Goal: Information Seeking & Learning: Learn about a topic

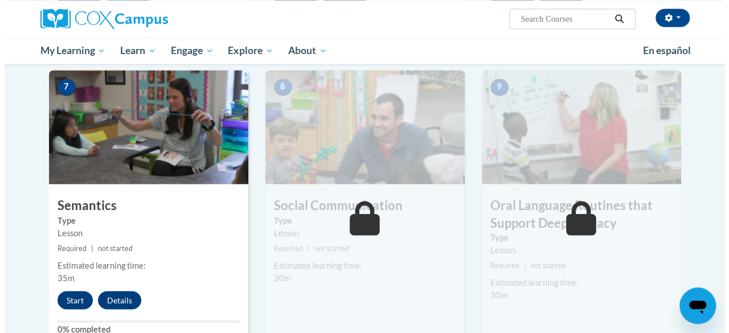
scroll to position [887, 0]
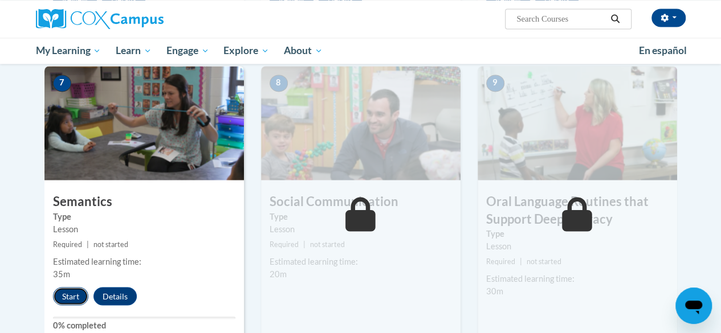
click at [72, 292] on button "Start" at bounding box center [70, 296] width 35 height 18
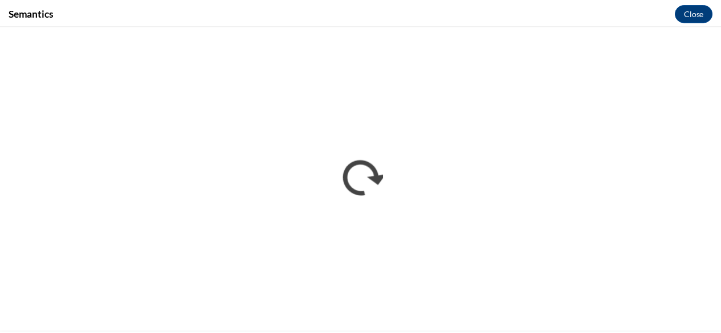
scroll to position [0, 0]
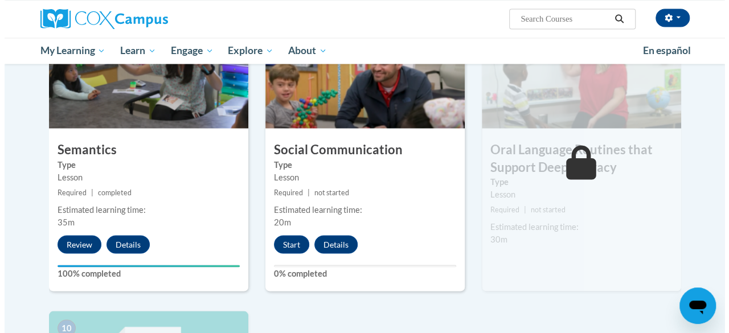
scroll to position [938, 0]
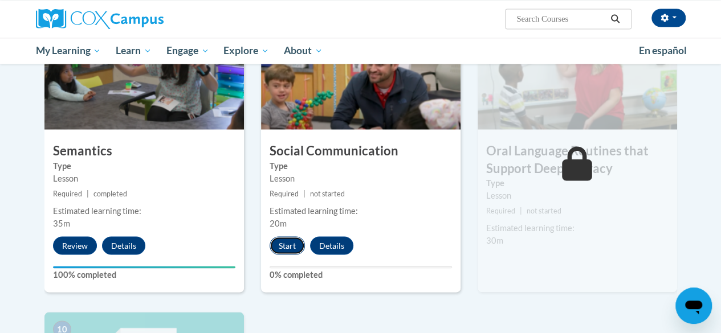
click at [285, 248] on button "Start" at bounding box center [286, 245] width 35 height 18
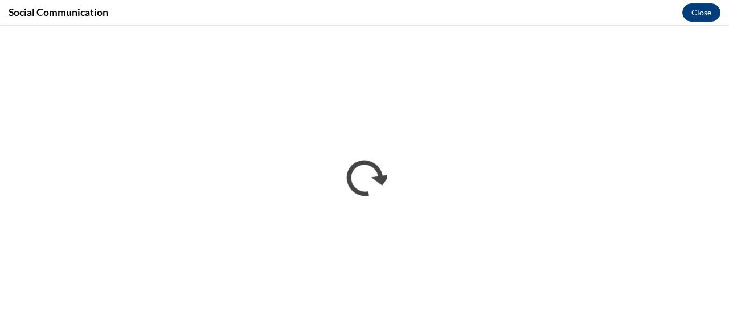
scroll to position [0, 0]
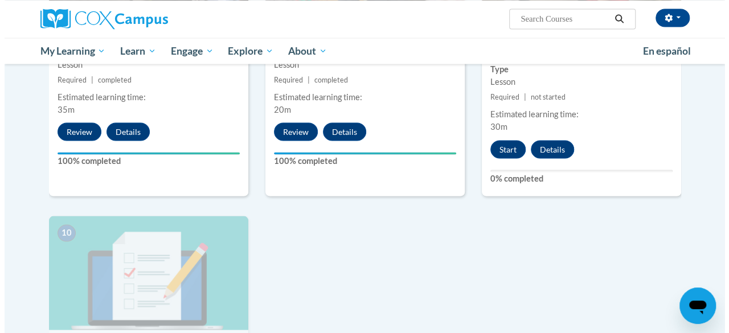
scroll to position [1054, 0]
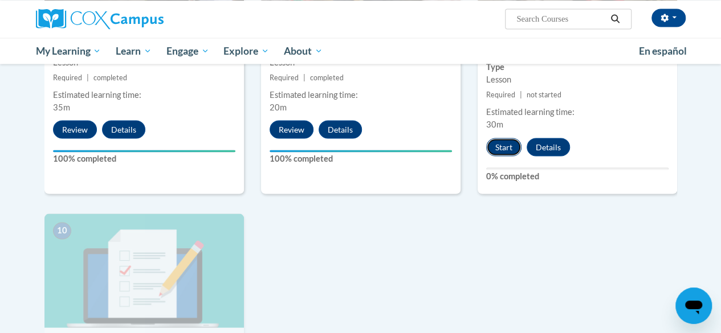
click at [496, 146] on button "Start" at bounding box center [503, 147] width 35 height 18
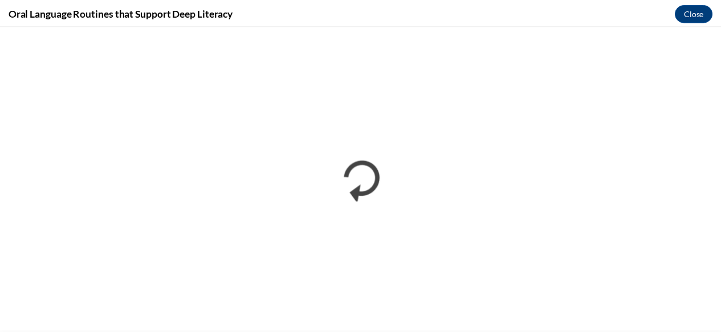
scroll to position [0, 0]
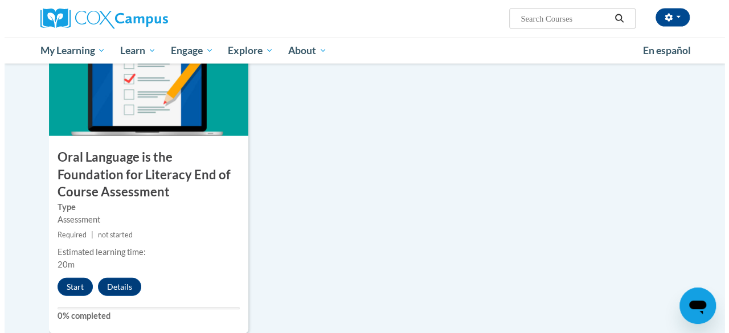
scroll to position [1244, 0]
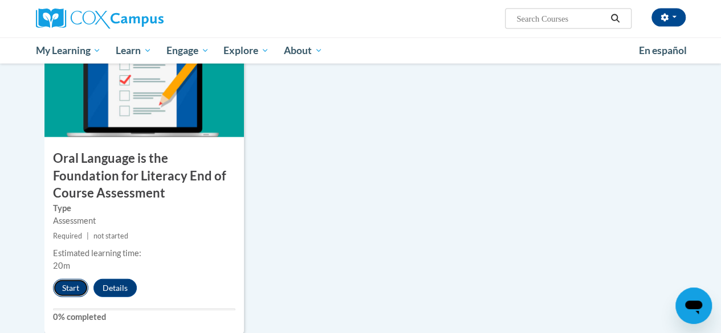
click at [66, 291] on button "Start" at bounding box center [70, 288] width 35 height 18
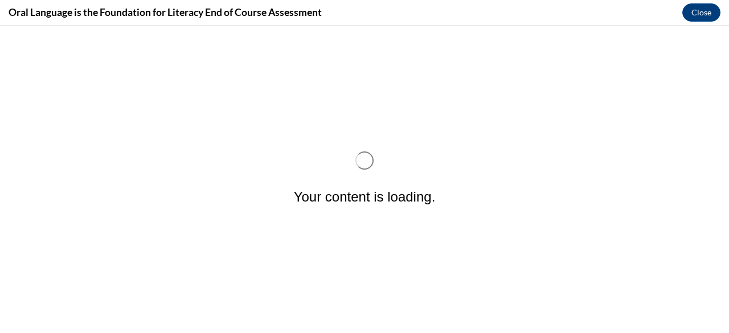
scroll to position [0, 0]
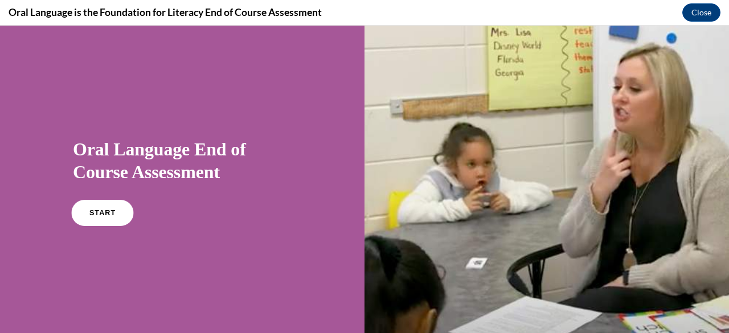
click at [109, 219] on link "START" at bounding box center [102, 213] width 62 height 26
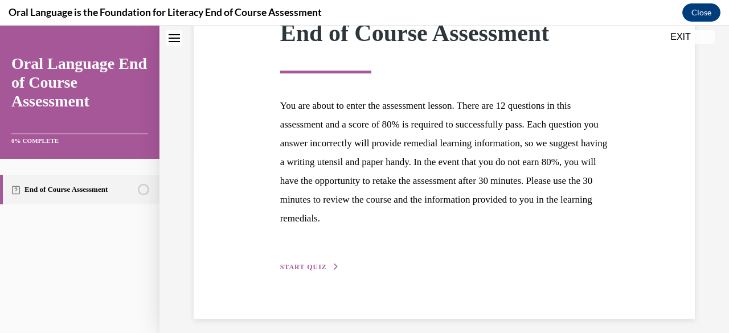
scroll to position [189, 0]
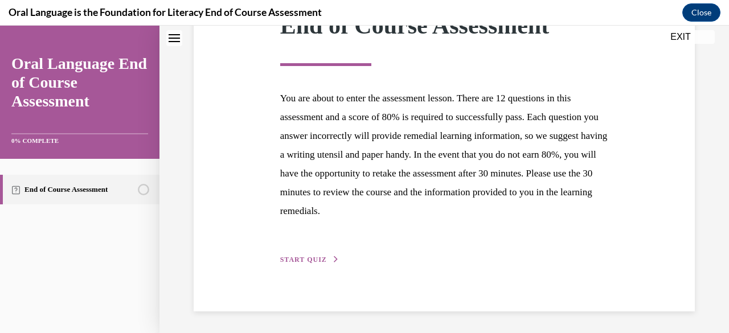
click at [305, 260] on span "START QUIZ" at bounding box center [303, 260] width 47 height 8
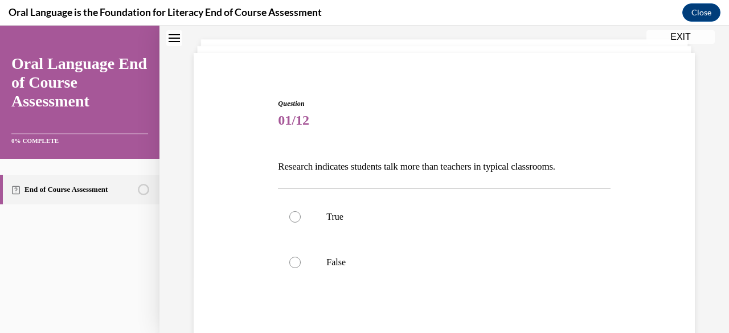
scroll to position [108, 0]
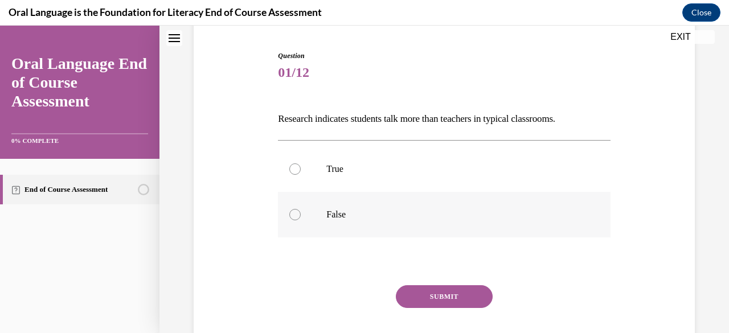
click at [294, 218] on div at bounding box center [294, 214] width 11 height 11
click at [294, 218] on input "False" at bounding box center [294, 214] width 11 height 11
radio input "true"
click at [427, 296] on button "SUBMIT" at bounding box center [444, 296] width 97 height 23
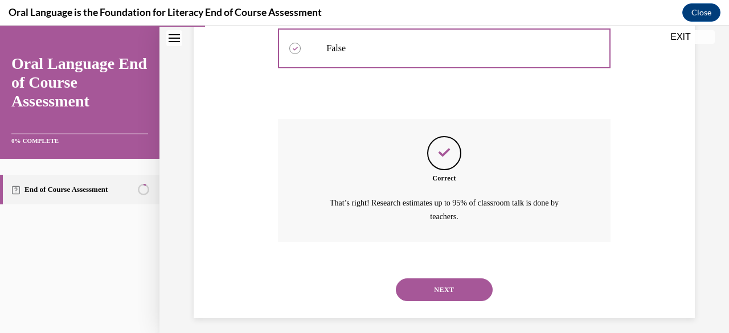
scroll to position [281, 0]
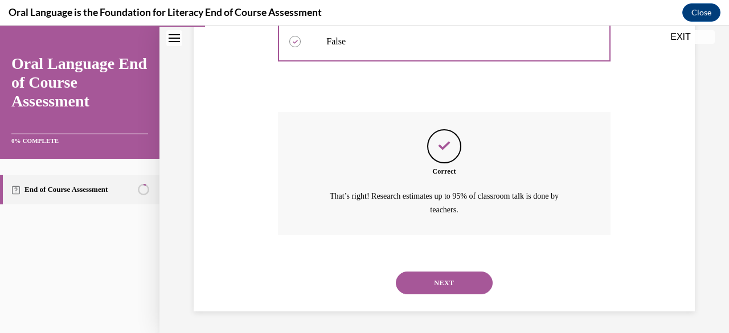
click at [458, 280] on button "NEXT" at bounding box center [444, 283] width 97 height 23
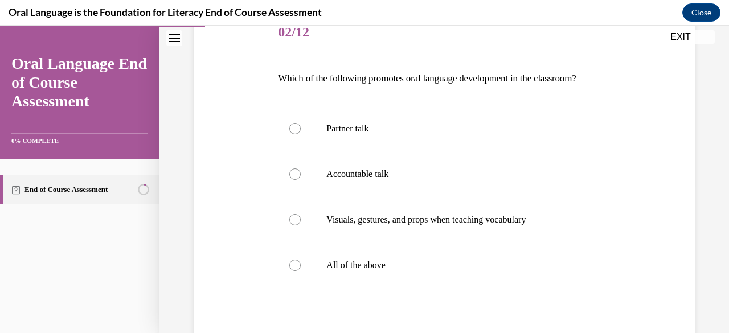
scroll to position [149, 0]
click at [293, 264] on div at bounding box center [294, 264] width 11 height 11
click at [293, 264] on input "All of the above" at bounding box center [294, 264] width 11 height 11
radio input "true"
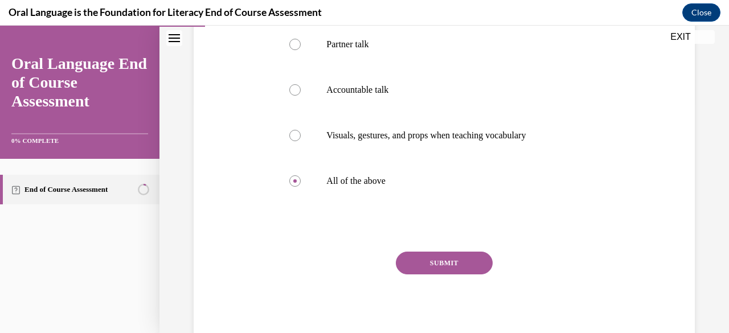
click at [440, 264] on button "SUBMIT" at bounding box center [444, 263] width 97 height 23
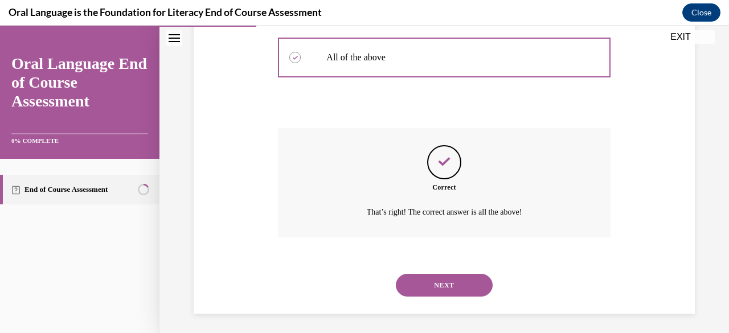
scroll to position [359, 0]
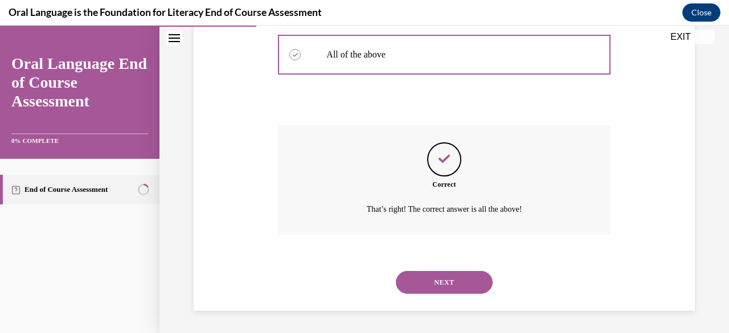
click at [455, 284] on button "NEXT" at bounding box center [444, 282] width 97 height 23
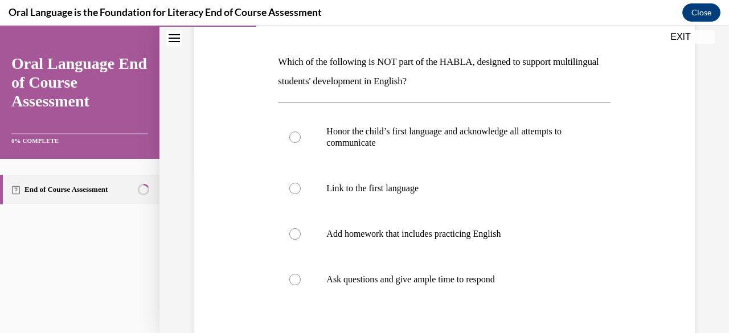
scroll to position [165, 0]
click at [293, 234] on div at bounding box center [294, 233] width 11 height 11
click at [293, 234] on input "Add homework that includes practicing English" at bounding box center [294, 233] width 11 height 11
radio input "true"
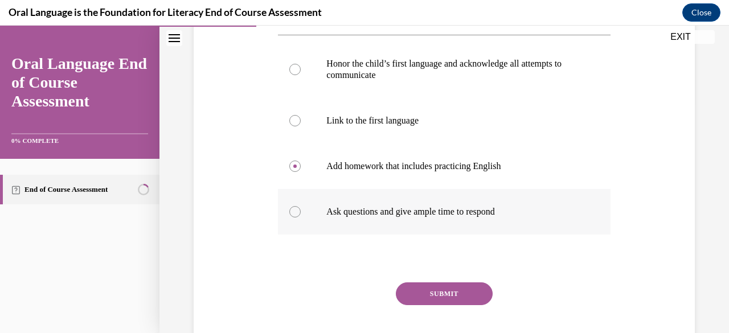
scroll to position [234, 0]
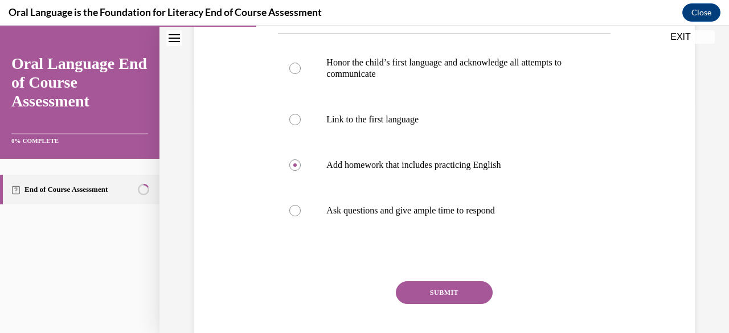
click at [438, 296] on button "SUBMIT" at bounding box center [444, 292] width 97 height 23
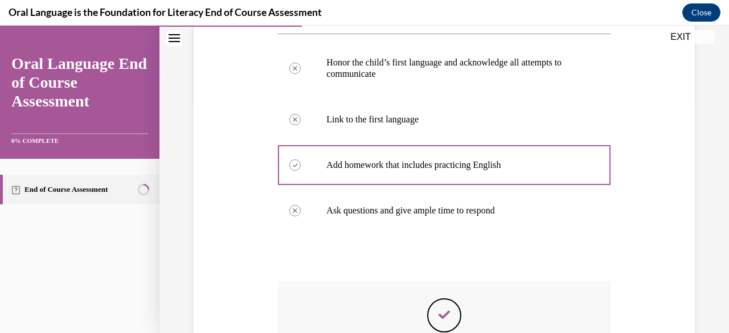
scroll to position [329, 0]
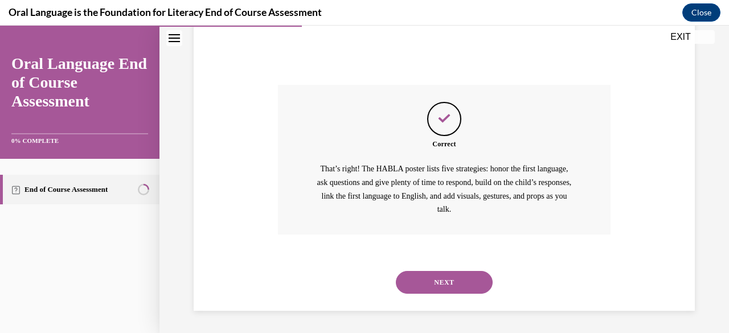
click at [430, 284] on button "NEXT" at bounding box center [444, 282] width 97 height 23
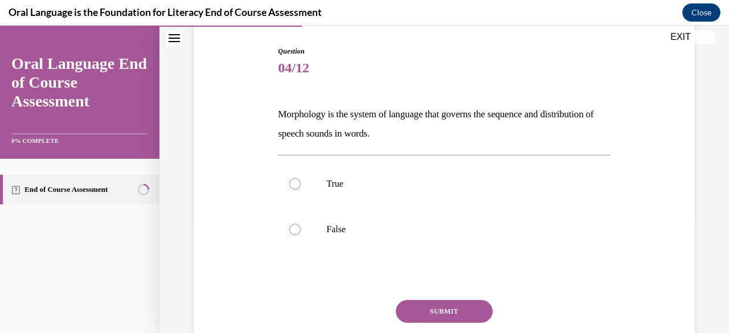
scroll to position [113, 0]
click at [287, 182] on label "True" at bounding box center [444, 184] width 332 height 46
click at [289, 182] on input "True" at bounding box center [294, 183] width 11 height 11
radio input "true"
click at [428, 307] on button "SUBMIT" at bounding box center [444, 311] width 97 height 23
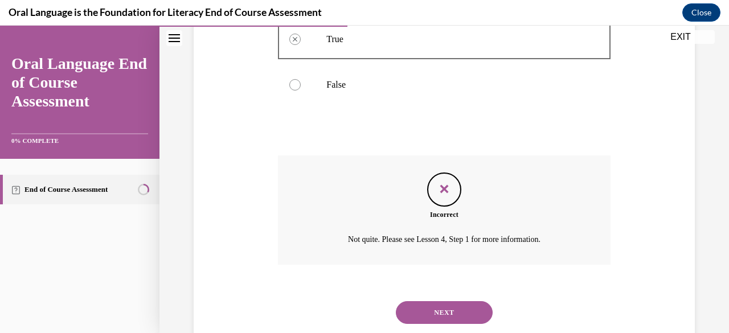
scroll to position [287, 0]
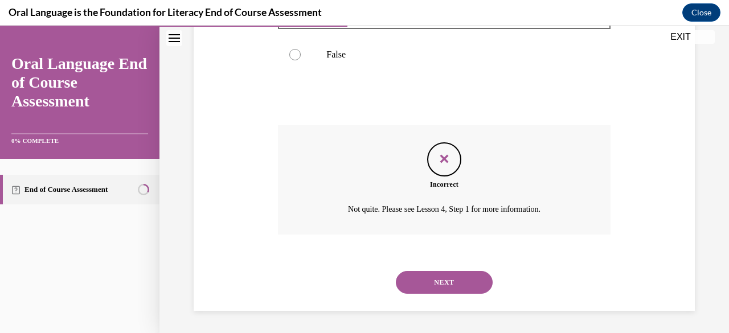
click at [442, 279] on button "NEXT" at bounding box center [444, 282] width 97 height 23
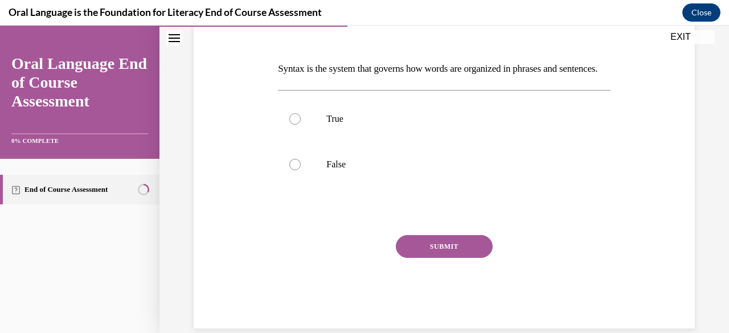
scroll to position [158, 0]
click at [305, 138] on label "True" at bounding box center [444, 119] width 332 height 46
click at [301, 124] on input "True" at bounding box center [294, 118] width 11 height 11
radio input "true"
click at [424, 257] on button "SUBMIT" at bounding box center [444, 246] width 97 height 23
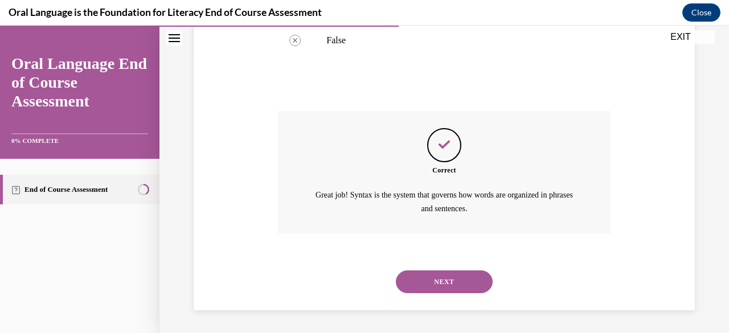
click at [453, 285] on button "NEXT" at bounding box center [444, 282] width 97 height 23
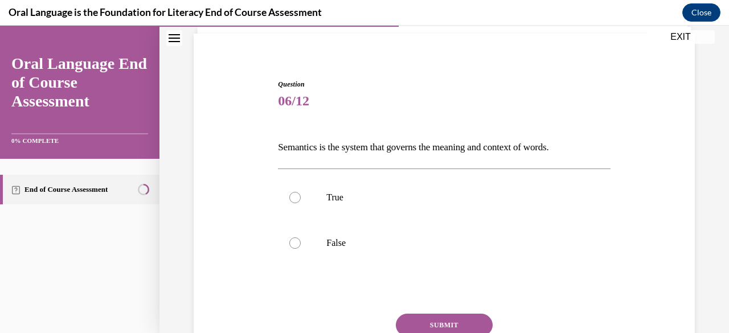
scroll to position [100, 0]
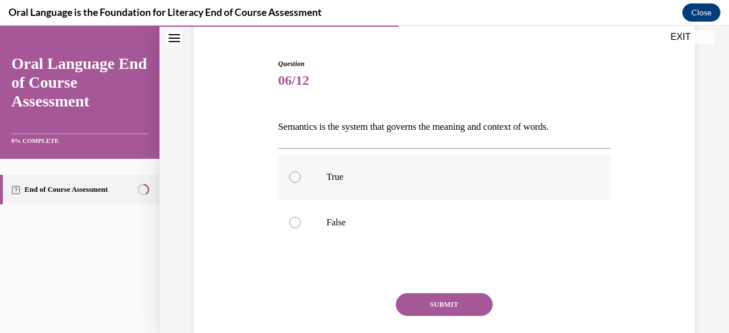
click at [296, 177] on div at bounding box center [294, 176] width 11 height 11
click at [296, 177] on input "True" at bounding box center [294, 176] width 11 height 11
radio input "true"
click at [434, 308] on button "SUBMIT" at bounding box center [444, 304] width 97 height 23
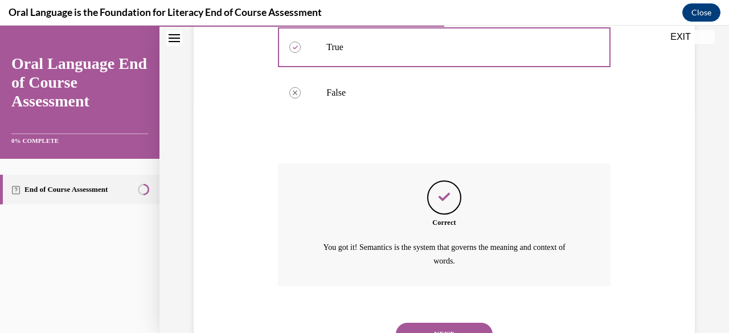
scroll to position [281, 0]
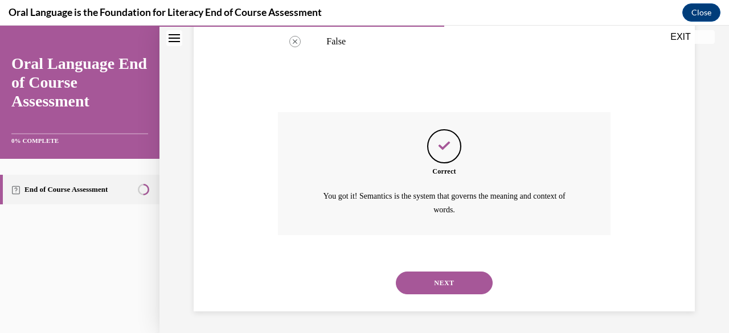
click at [439, 277] on button "NEXT" at bounding box center [444, 283] width 97 height 23
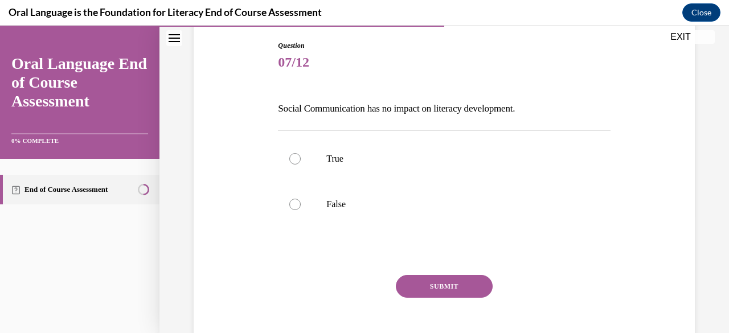
scroll to position [141, 0]
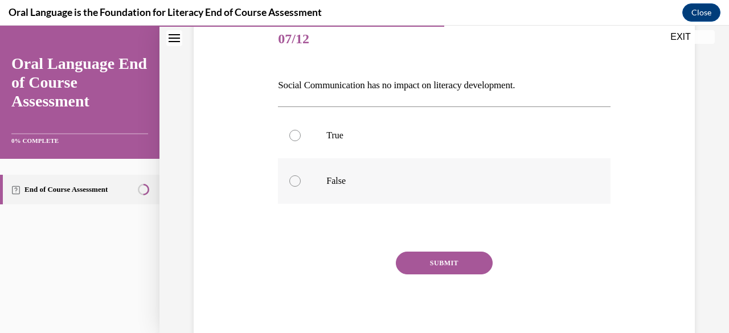
click at [292, 190] on label "False" at bounding box center [444, 181] width 332 height 46
click at [292, 187] on input "False" at bounding box center [294, 180] width 11 height 11
radio input "true"
click at [421, 269] on button "SUBMIT" at bounding box center [444, 263] width 97 height 23
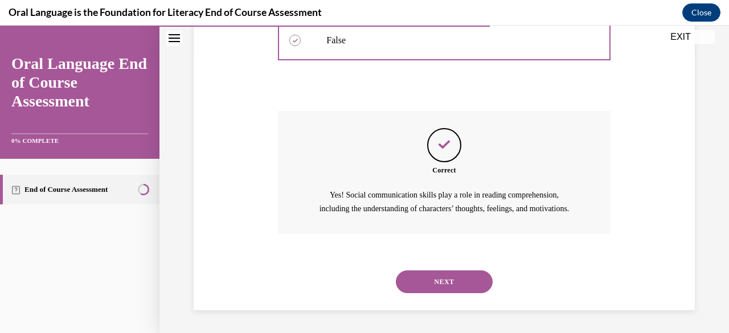
click at [428, 284] on button "NEXT" at bounding box center [444, 282] width 97 height 23
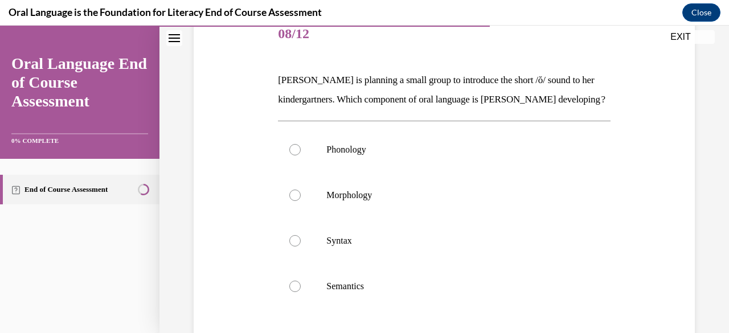
scroll to position [150, 0]
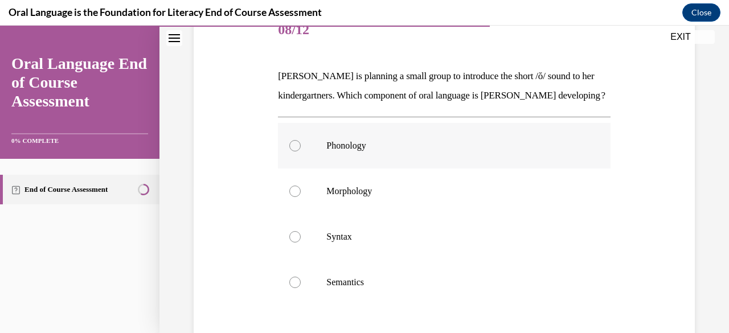
click at [301, 167] on label "Phonology" at bounding box center [444, 146] width 332 height 46
click at [301, 152] on input "Phonology" at bounding box center [294, 145] width 11 height 11
radio input "true"
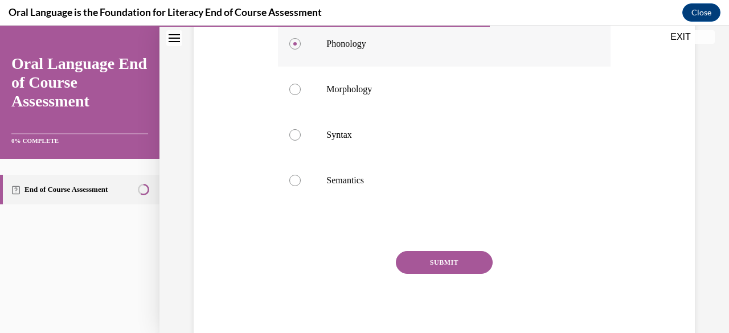
scroll to position [253, 0]
click at [423, 273] on button "SUBMIT" at bounding box center [444, 262] width 97 height 23
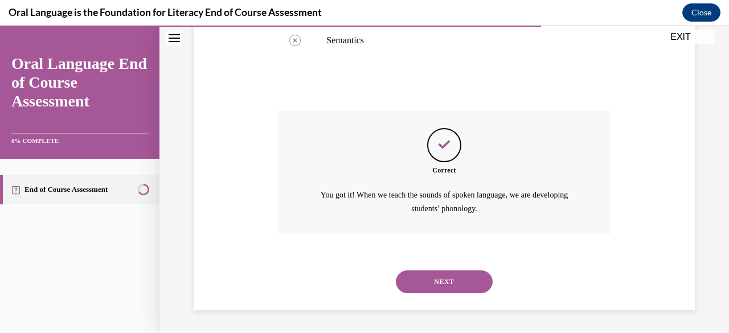
click at [435, 292] on button "NEXT" at bounding box center [444, 282] width 97 height 23
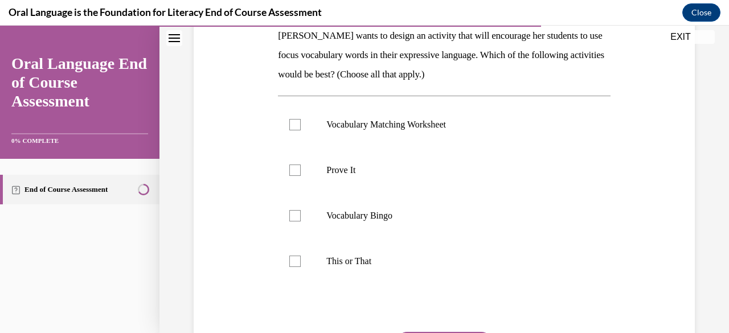
scroll to position [212, 0]
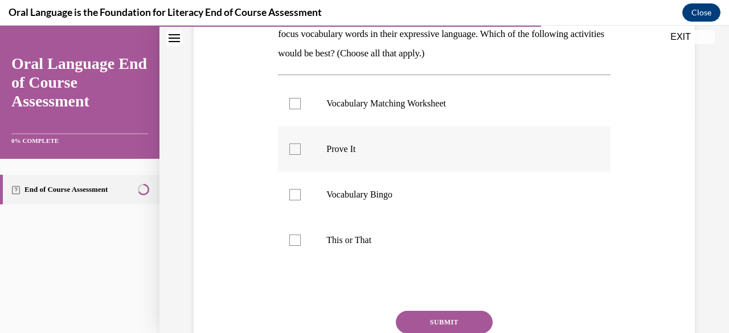
click at [296, 148] on div at bounding box center [294, 149] width 11 height 11
click at [296, 148] on input "Prove It" at bounding box center [294, 149] width 11 height 11
checkbox input "true"
click at [293, 235] on div at bounding box center [294, 240] width 11 height 11
click at [293, 235] on input "This or That" at bounding box center [294, 240] width 11 height 11
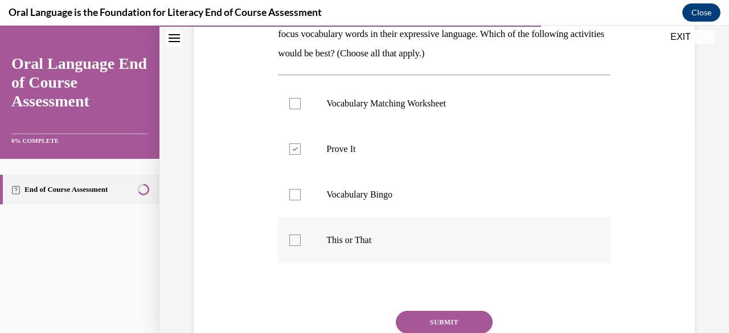
checkbox input "true"
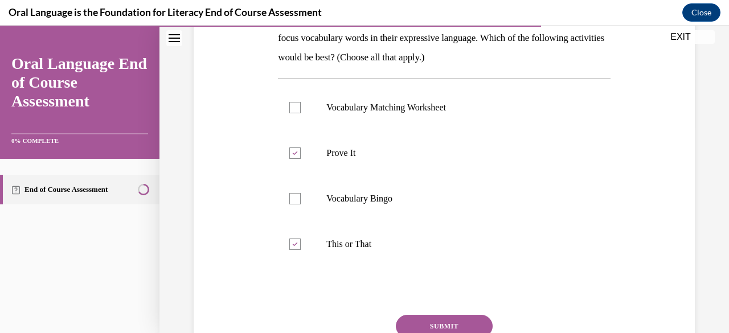
scroll to position [266, 0]
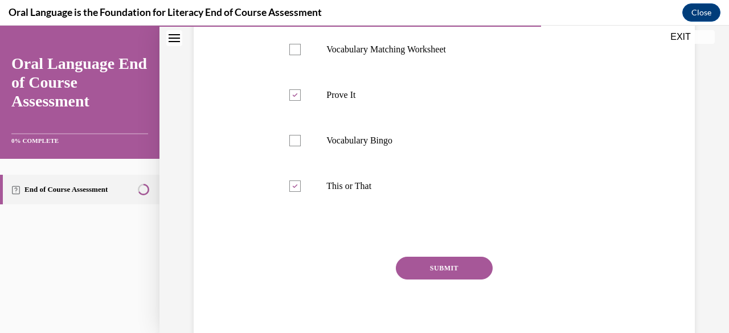
click at [429, 261] on button "SUBMIT" at bounding box center [444, 268] width 97 height 23
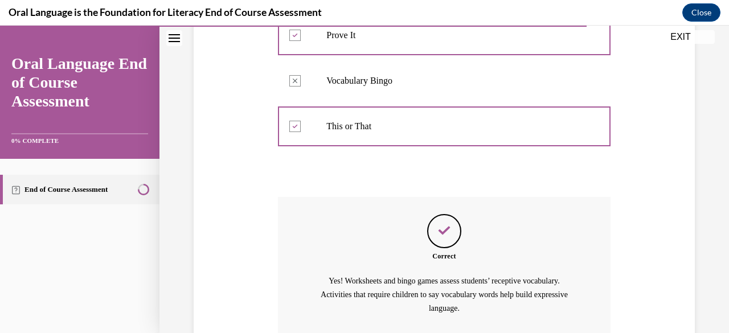
scroll to position [424, 0]
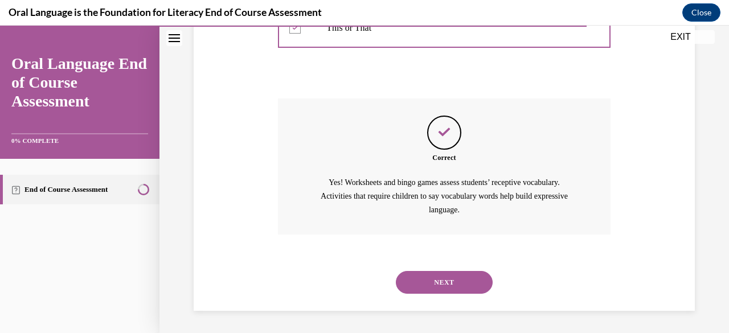
click at [429, 287] on button "NEXT" at bounding box center [444, 282] width 97 height 23
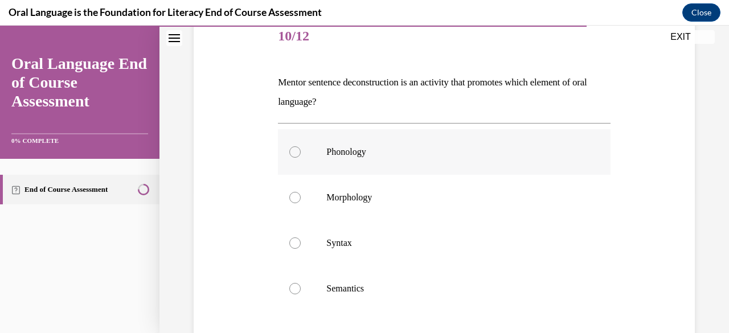
scroll to position [145, 0]
click at [310, 249] on label "Syntax" at bounding box center [444, 243] width 332 height 46
click at [301, 248] on input "Syntax" at bounding box center [294, 242] width 11 height 11
radio input "true"
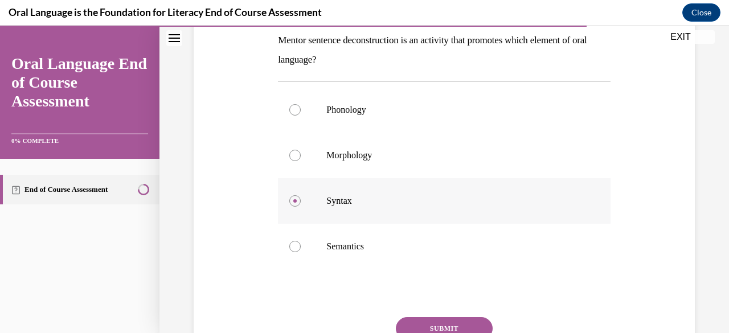
scroll to position [252, 0]
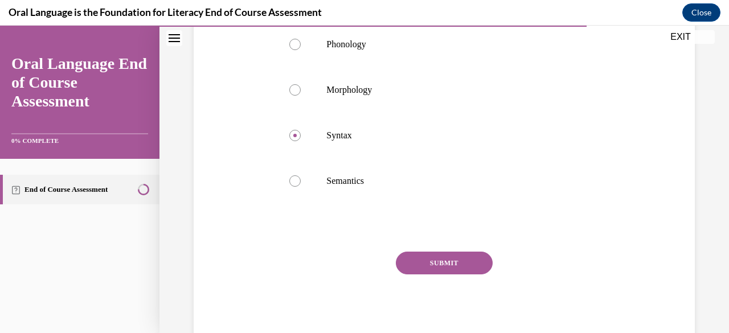
click at [445, 255] on button "SUBMIT" at bounding box center [444, 263] width 97 height 23
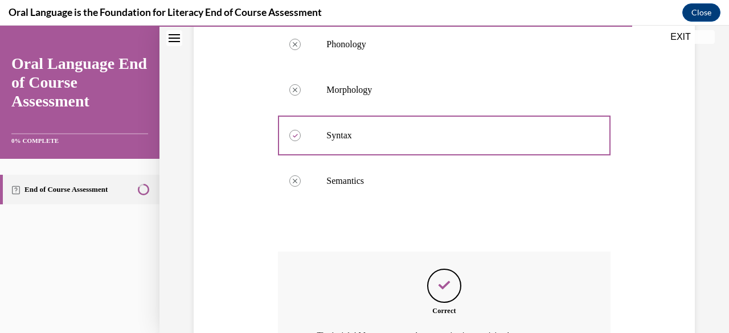
scroll to position [391, 0]
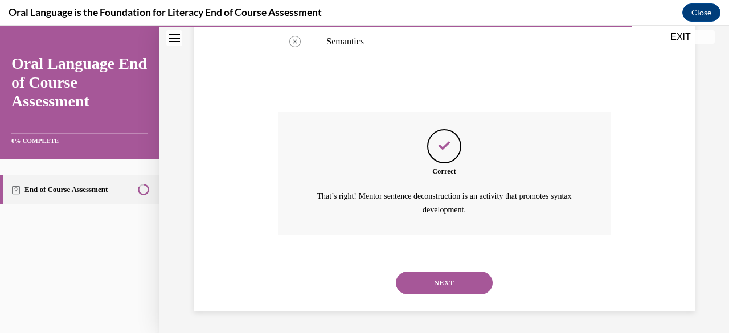
click at [430, 282] on button "NEXT" at bounding box center [444, 283] width 97 height 23
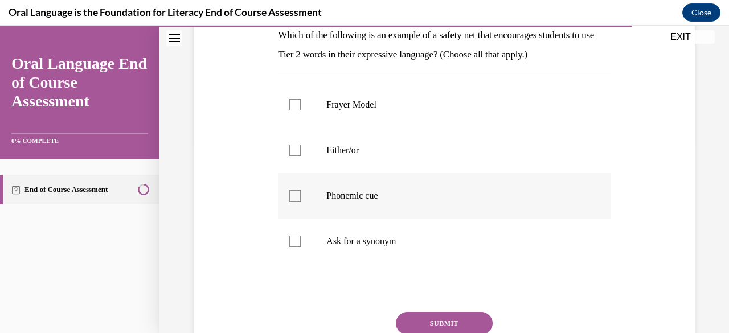
scroll to position [192, 0]
click at [296, 151] on div at bounding box center [294, 149] width 11 height 11
click at [296, 151] on input "Either/or" at bounding box center [294, 149] width 11 height 11
checkbox input "true"
click at [293, 193] on div at bounding box center [294, 195] width 11 height 11
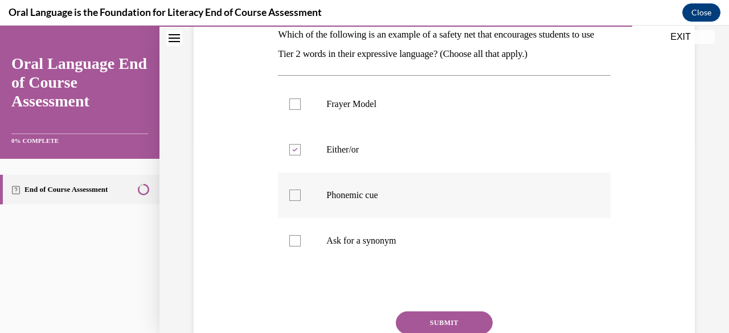
click at [293, 193] on input "Phonemic cue" at bounding box center [294, 195] width 11 height 11
checkbox input "true"
click at [297, 150] on div at bounding box center [294, 149] width 11 height 11
click at [297, 150] on input "Either/or" at bounding box center [294, 149] width 11 height 11
checkbox input "false"
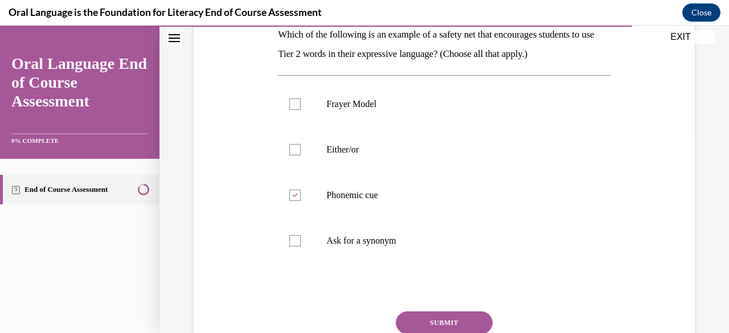
click at [419, 320] on button "SUBMIT" at bounding box center [444, 323] width 97 height 23
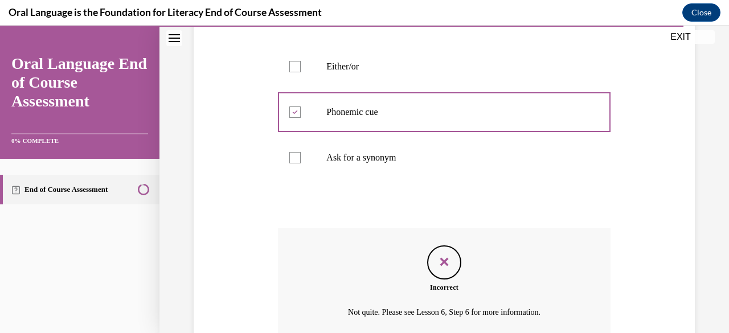
scroll to position [338, 0]
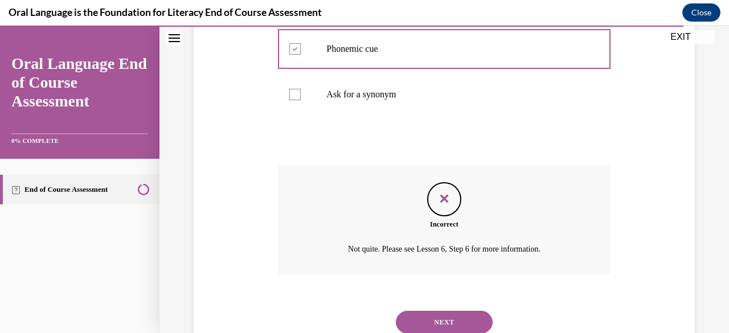
click at [441, 315] on button "NEXT" at bounding box center [444, 322] width 97 height 23
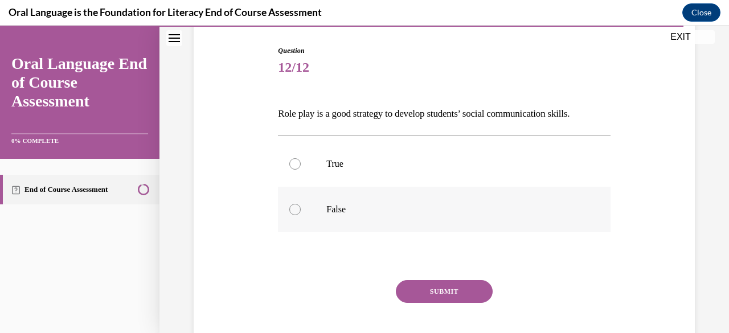
scroll to position [113, 0]
click at [296, 167] on div at bounding box center [294, 163] width 11 height 11
click at [296, 167] on input "True" at bounding box center [294, 163] width 11 height 11
radio input "true"
click at [428, 285] on button "SUBMIT" at bounding box center [444, 291] width 97 height 23
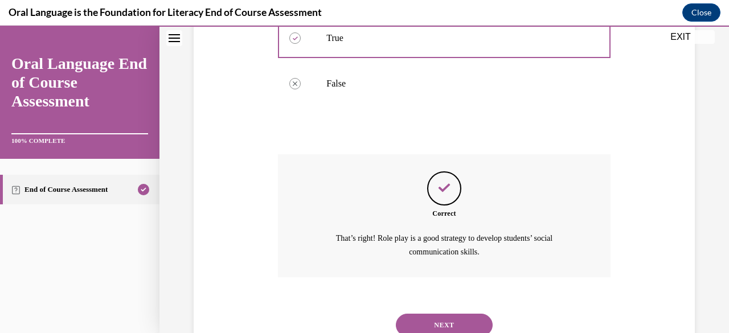
scroll to position [281, 0]
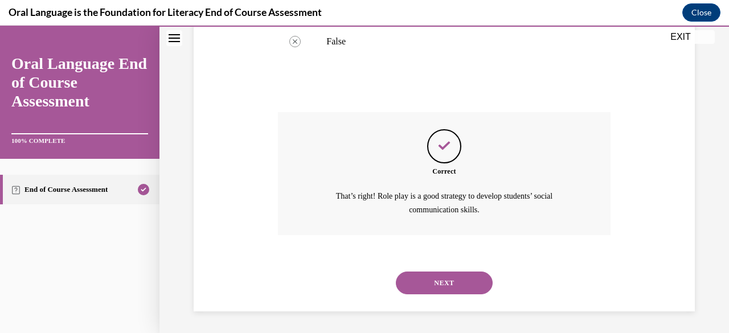
click at [432, 288] on button "NEXT" at bounding box center [444, 283] width 97 height 23
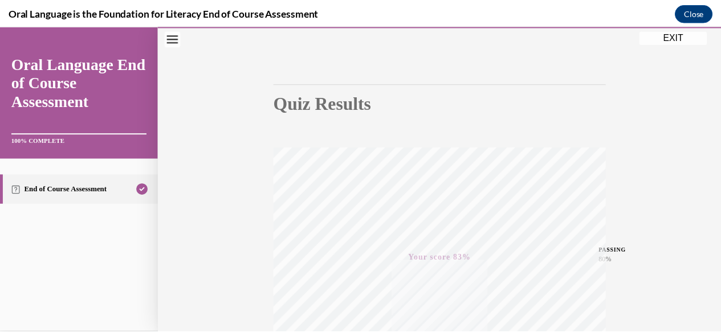
scroll to position [75, 0]
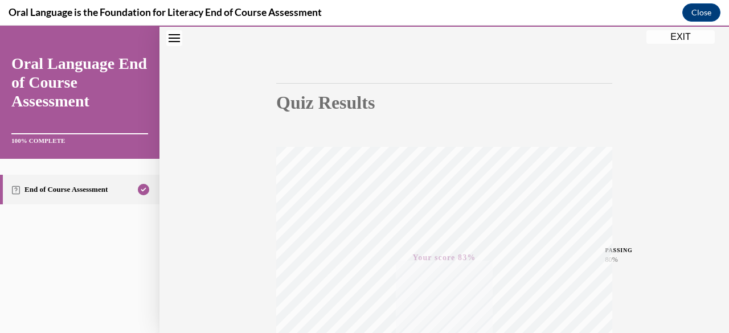
click at [668, 43] on button "EXIT" at bounding box center [681, 37] width 68 height 14
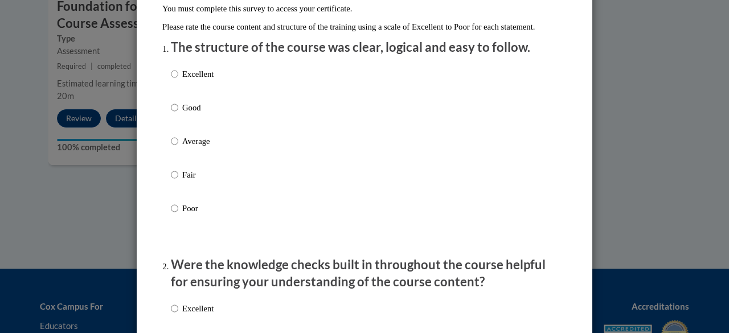
scroll to position [121, 0]
click at [171, 80] on input "Excellent" at bounding box center [174, 73] width 7 height 13
radio input "true"
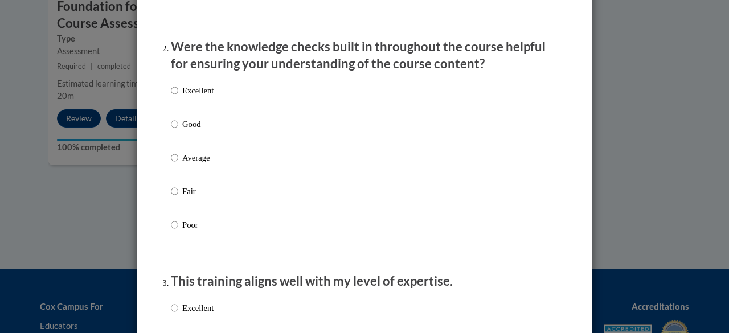
scroll to position [339, 0]
click at [171, 130] on input "Good" at bounding box center [174, 123] width 7 height 13
radio input "true"
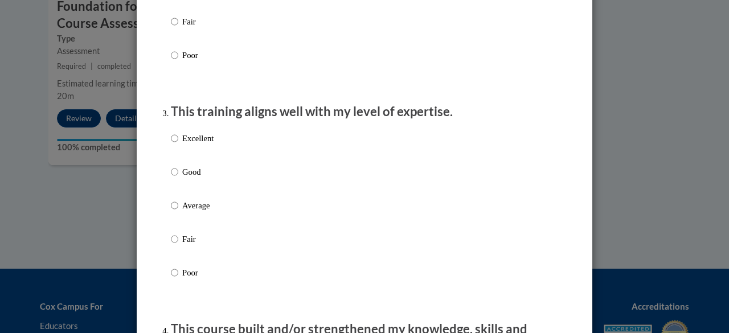
scroll to position [516, 0]
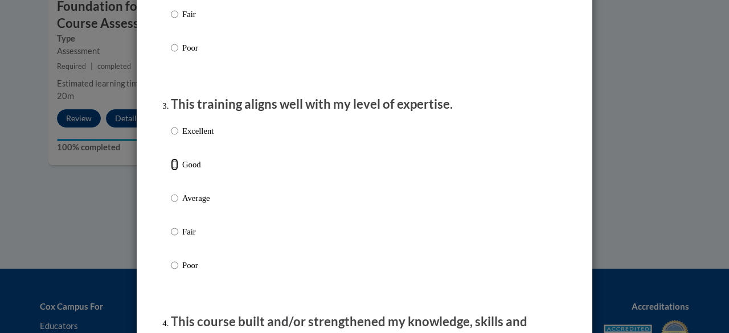
click at [171, 171] on input "Good" at bounding box center [174, 164] width 7 height 13
radio input "true"
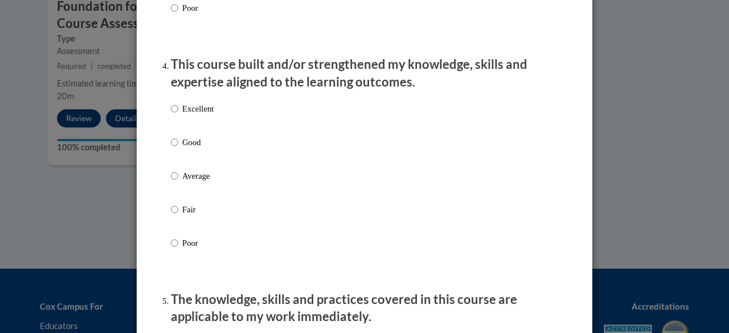
scroll to position [787, 0]
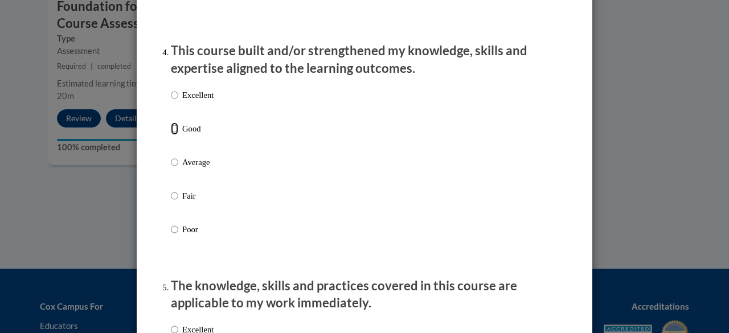
click at [171, 135] on input "Good" at bounding box center [174, 128] width 7 height 13
radio input "true"
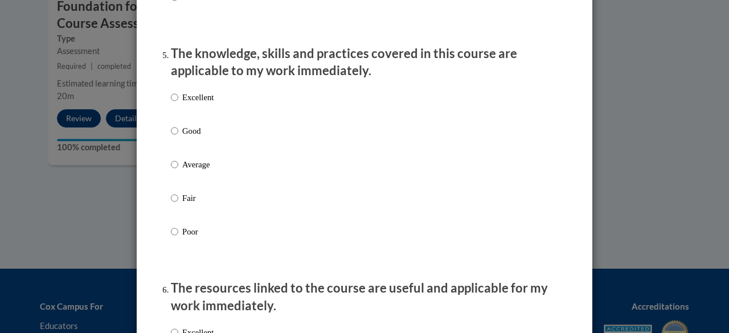
scroll to position [1053, 0]
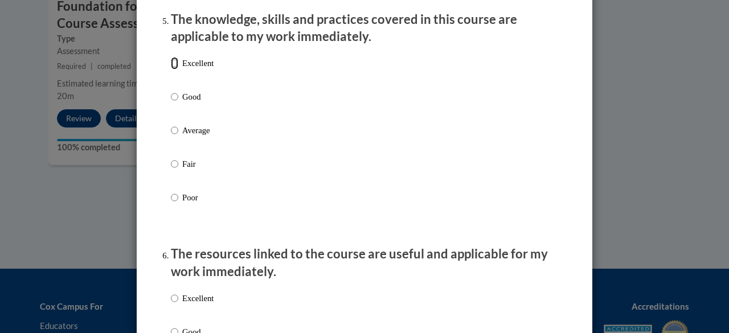
click at [171, 69] on input "Excellent" at bounding box center [174, 63] width 7 height 13
radio input "true"
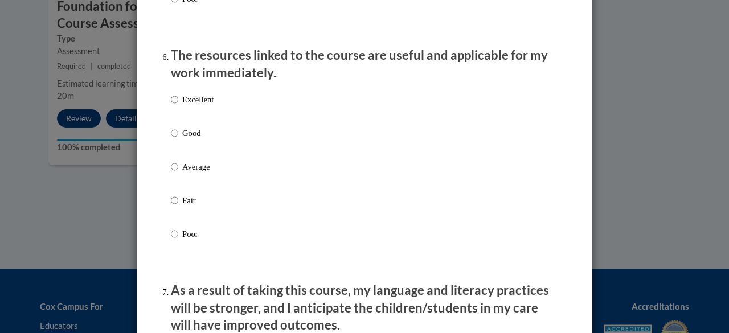
scroll to position [1282, 0]
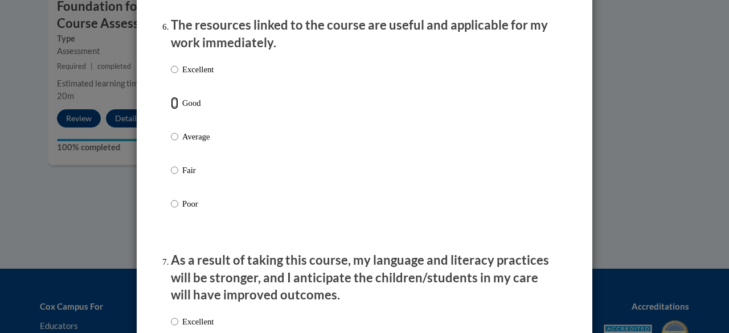
click at [171, 109] on input "Good" at bounding box center [174, 103] width 7 height 13
radio input "true"
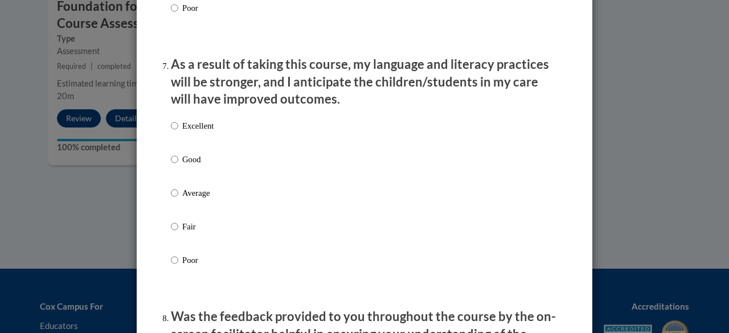
scroll to position [1480, 0]
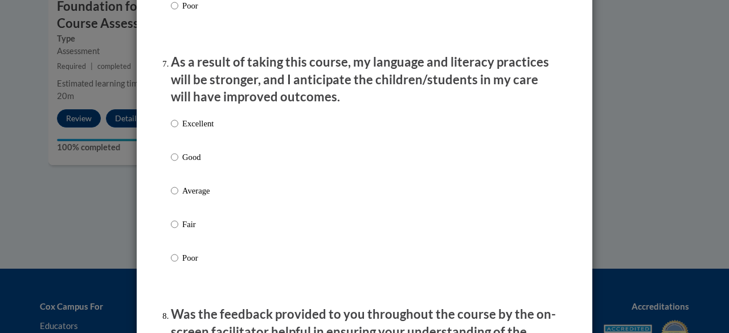
click at [176, 131] on label "Excellent" at bounding box center [192, 132] width 43 height 31
click at [176, 130] on input "Excellent" at bounding box center [174, 123] width 7 height 13
radio input "true"
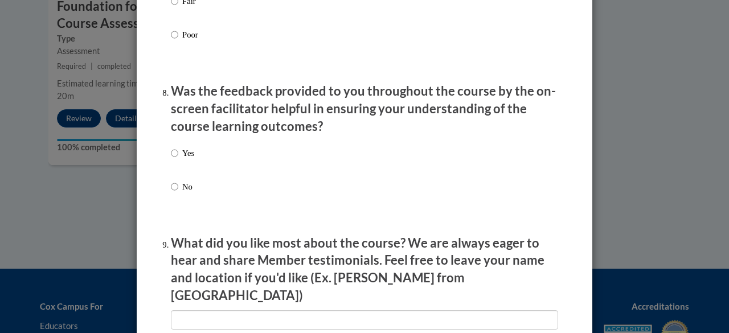
scroll to position [1706, 0]
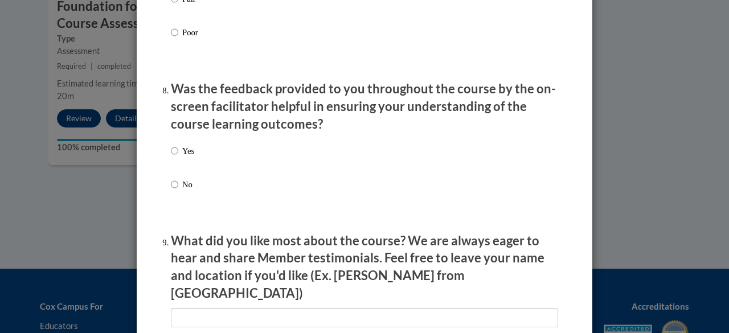
click at [175, 158] on label "Yes" at bounding box center [182, 160] width 23 height 31
click at [175, 157] on input "Yes" at bounding box center [174, 151] width 7 height 13
radio input "true"
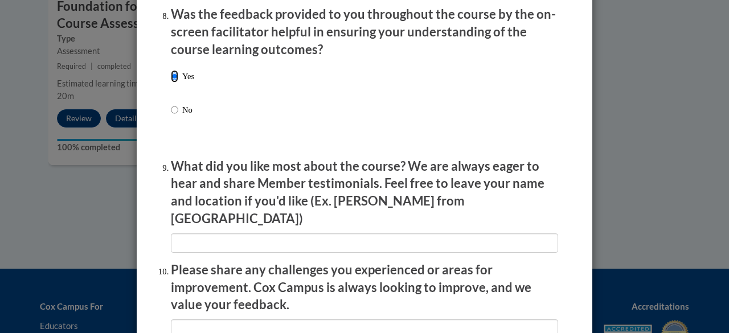
scroll to position [1819, 0]
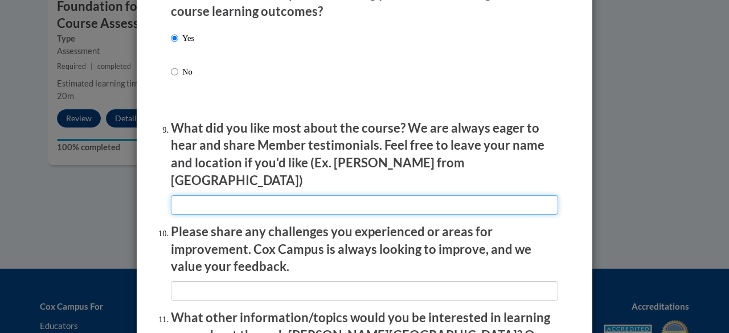
click at [236, 203] on input "textbox" at bounding box center [364, 204] width 387 height 19
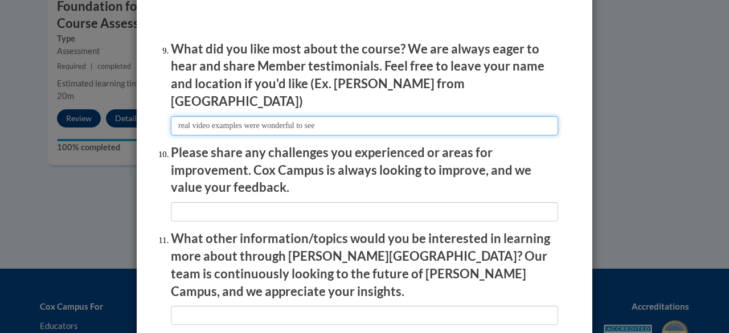
scroll to position [1899, 0]
type input "real video examples were wonderful to see"
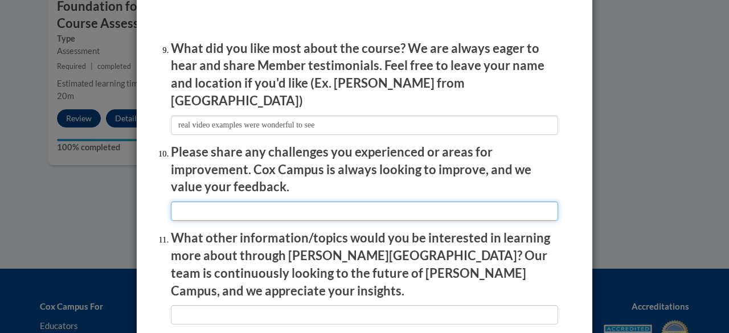
click at [236, 203] on input "textbox" at bounding box center [364, 211] width 387 height 19
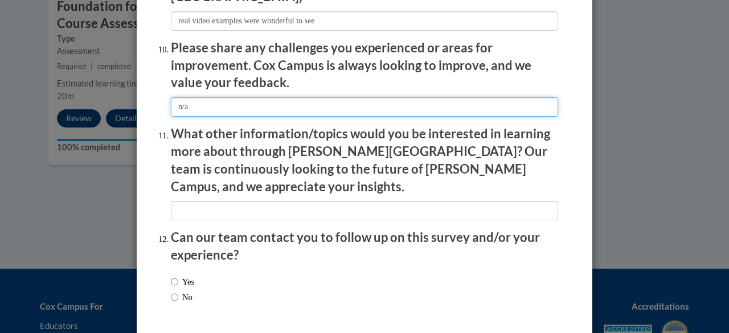
scroll to position [2003, 0]
type input "n/a"
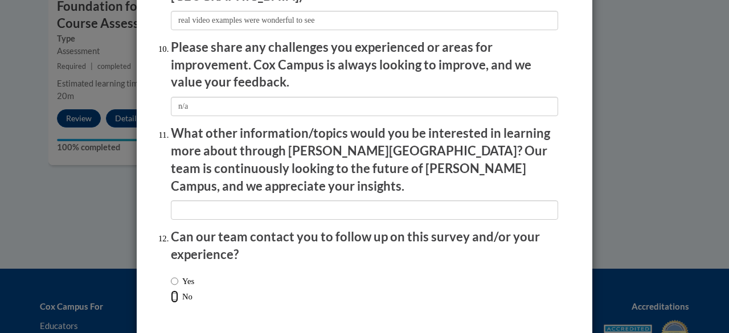
click at [173, 291] on input "No" at bounding box center [174, 297] width 7 height 13
radio input "true"
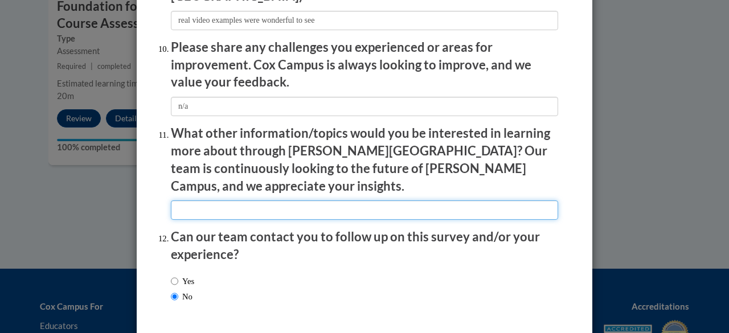
click at [203, 201] on input "textbox" at bounding box center [364, 210] width 387 height 19
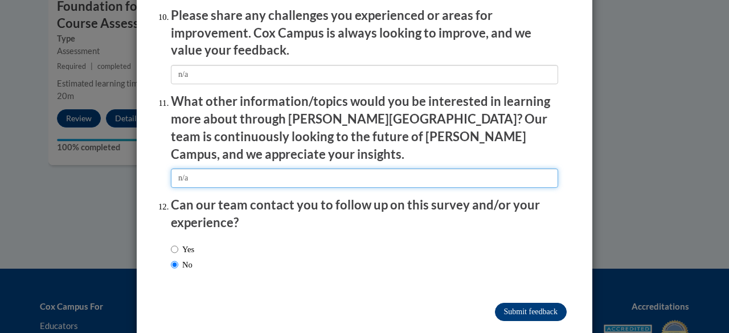
type input "n/a"
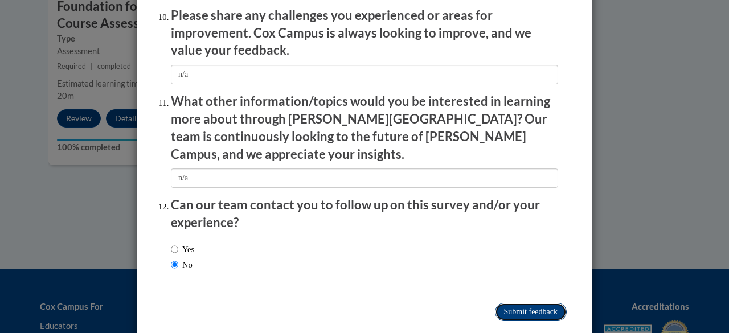
click at [515, 303] on input "Submit feedback" at bounding box center [531, 312] width 72 height 18
